Goal: Task Accomplishment & Management: Manage account settings

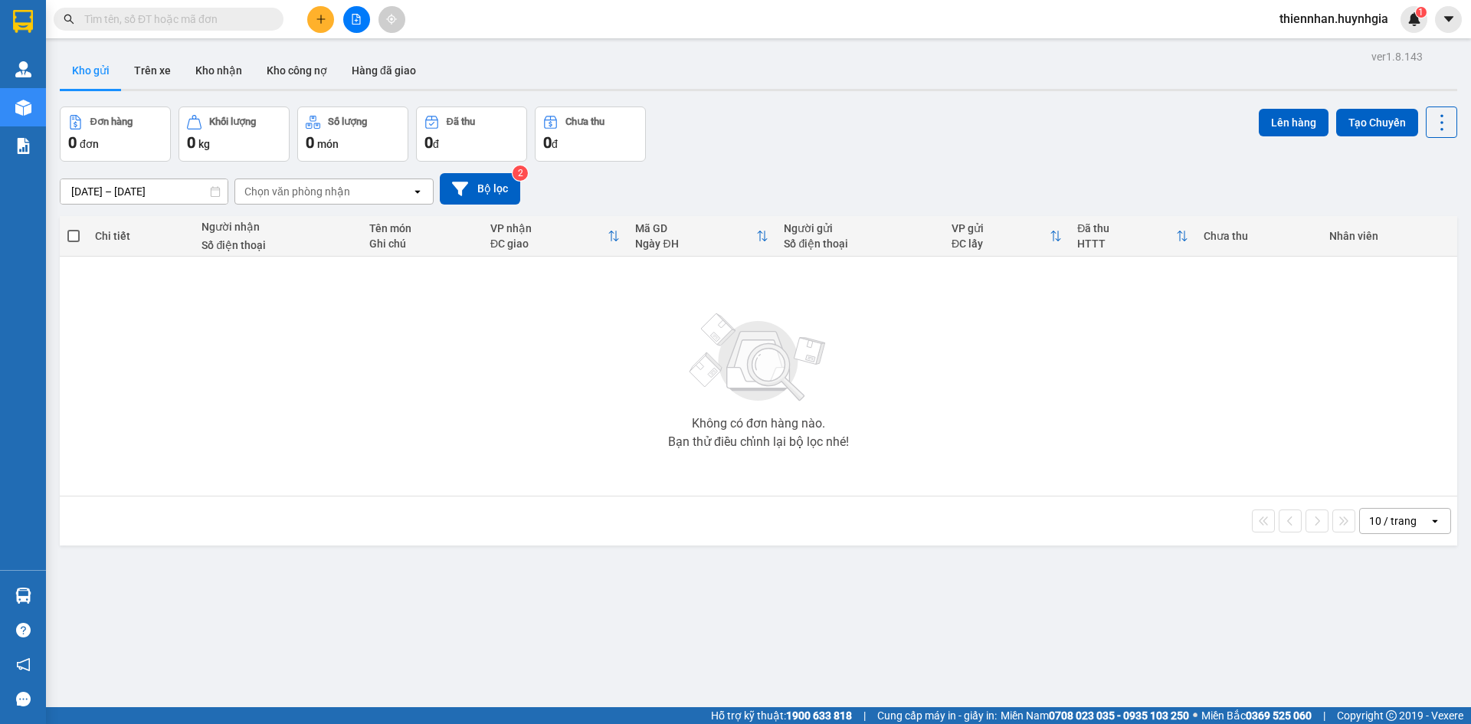
click at [168, 26] on input "text" at bounding box center [174, 19] width 181 height 17
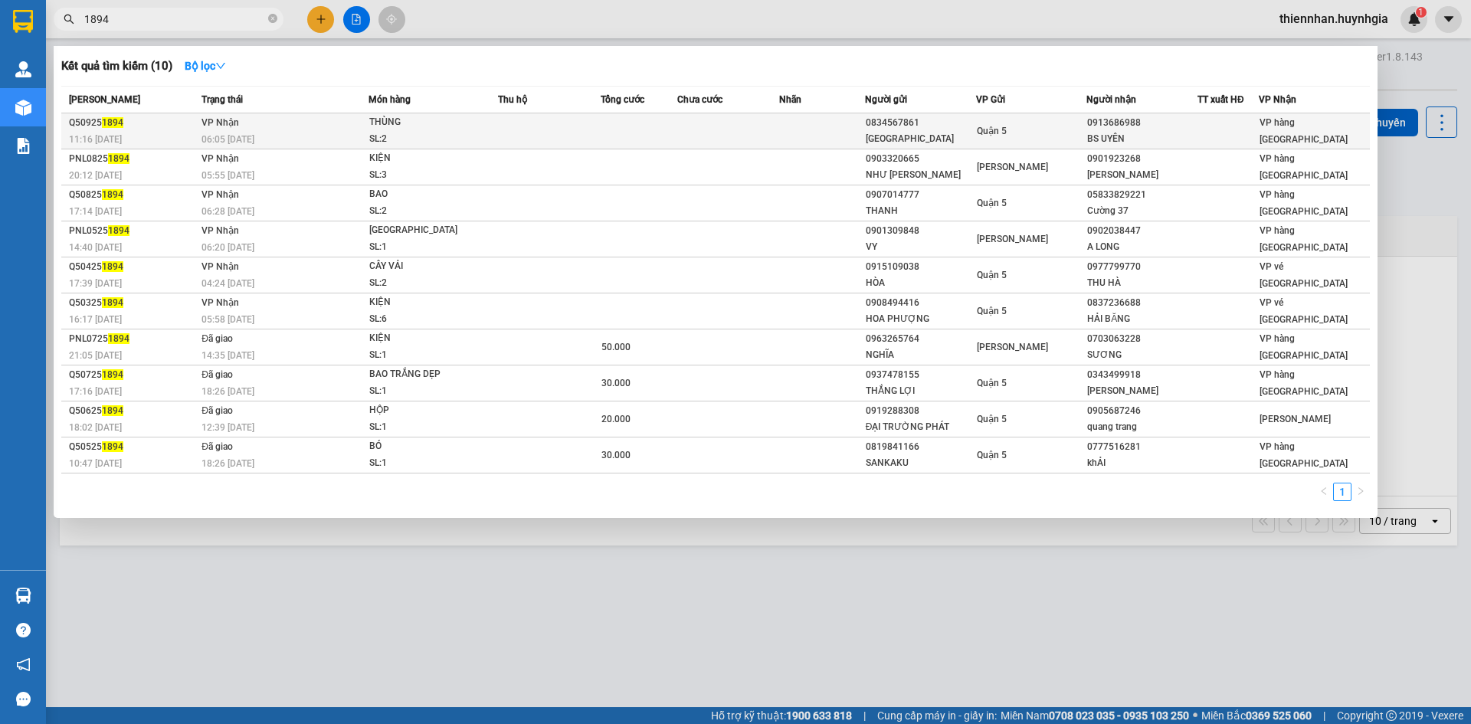
type input "1894"
click at [999, 146] on td "Quận 5" at bounding box center [1031, 131] width 111 height 36
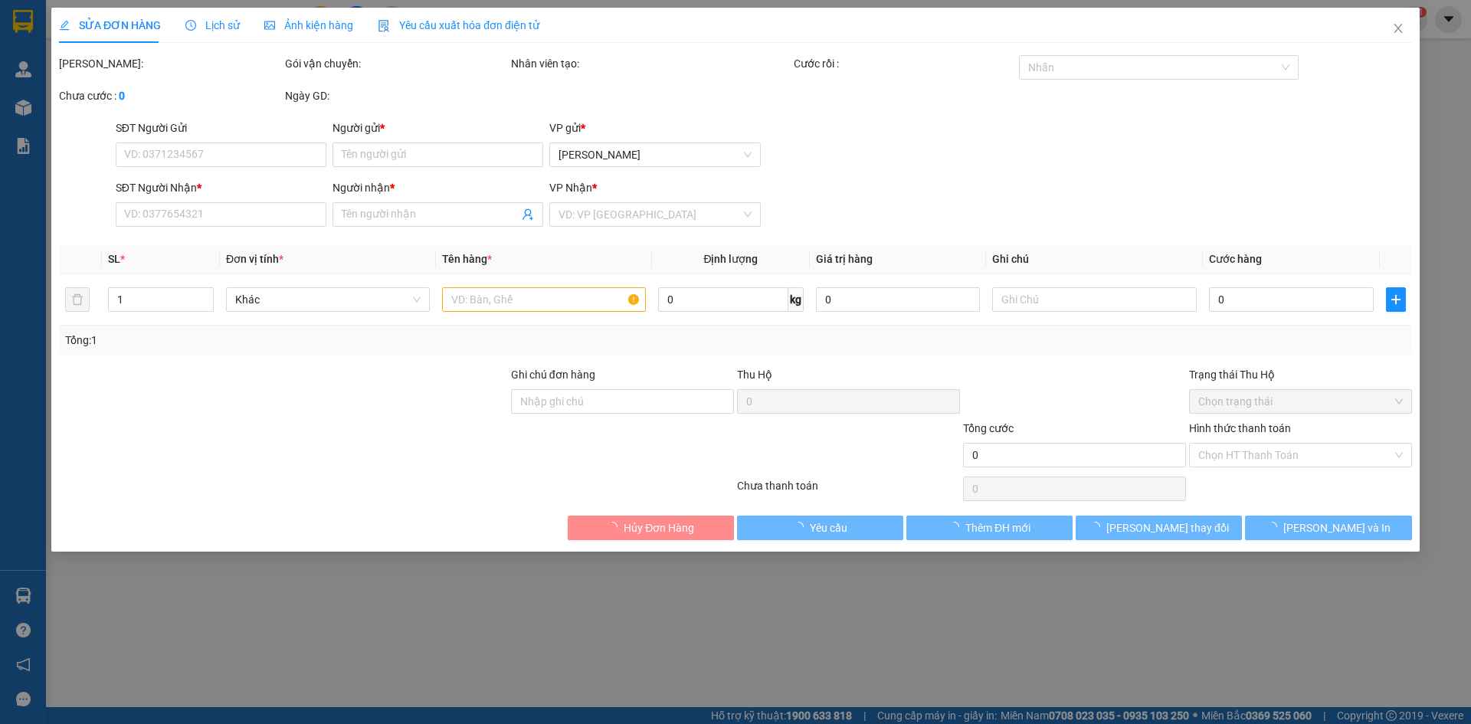
type input "0834567861"
type input "[GEOGRAPHIC_DATA]"
type input "0913686988"
type input "BS UYÊN"
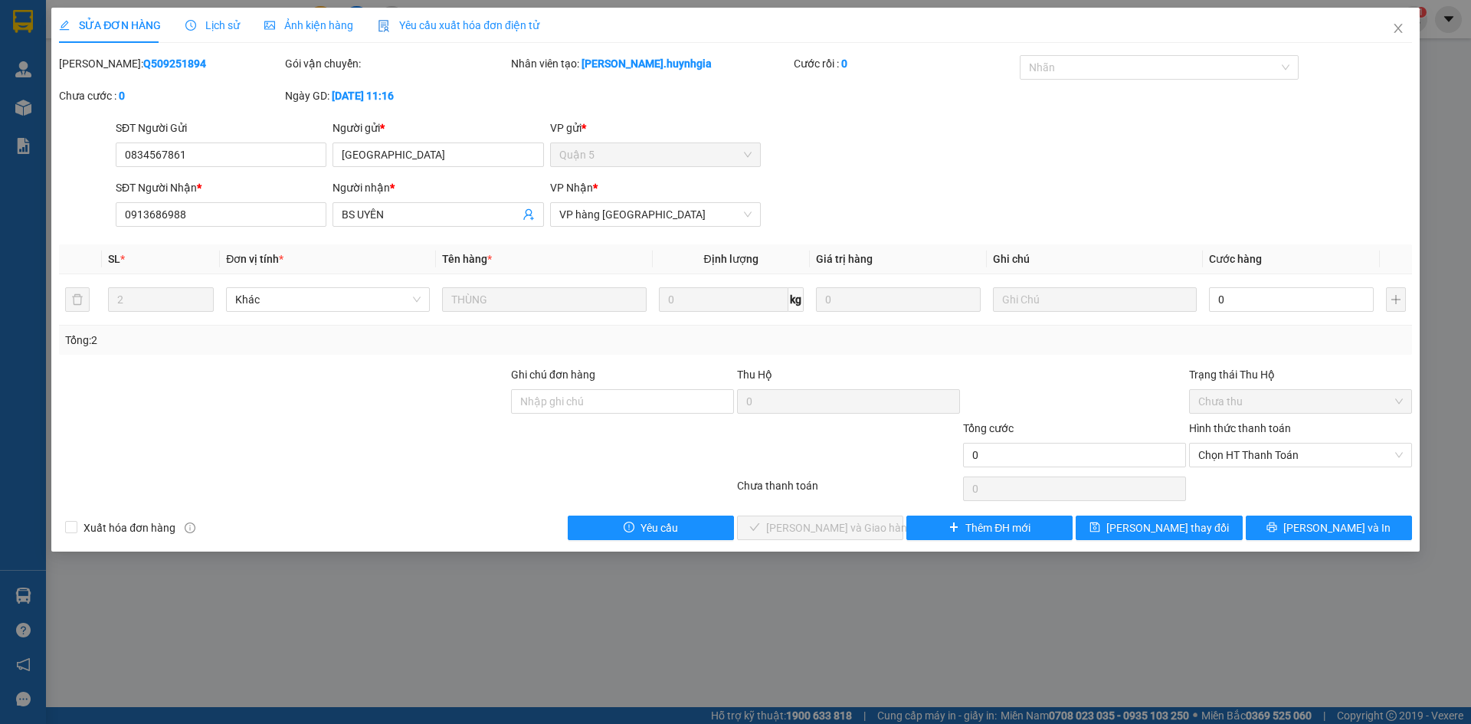
click at [923, 586] on div "SỬA ĐƠN HÀNG Lịch sử Ảnh kiện hàng Yêu cầu xuất hóa đơn điện tử Total Paid Fee …" at bounding box center [735, 362] width 1471 height 724
